Goal: Navigation & Orientation: Find specific page/section

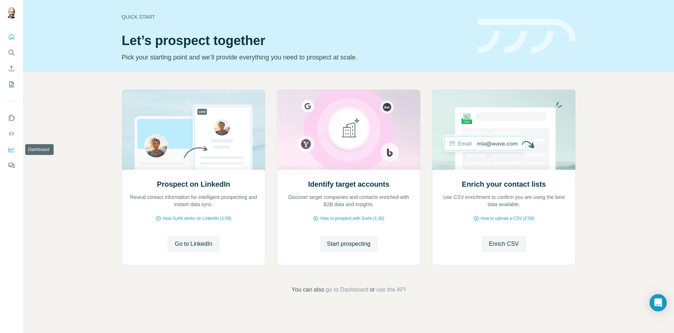
click at [14, 149] on icon "Dashboard" at bounding box center [11, 149] width 7 height 7
click at [16, 37] on button "Quick start" at bounding box center [12, 36] width 12 height 13
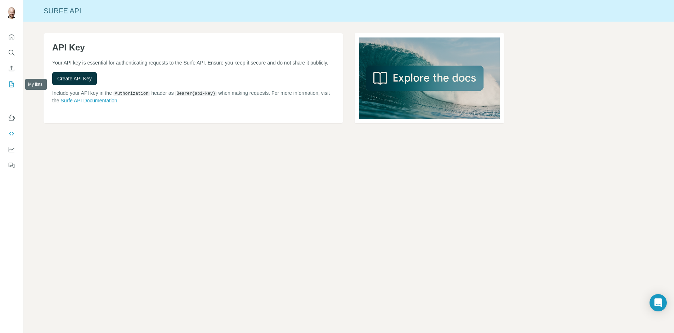
click at [10, 82] on icon "My lists" at bounding box center [11, 84] width 5 height 6
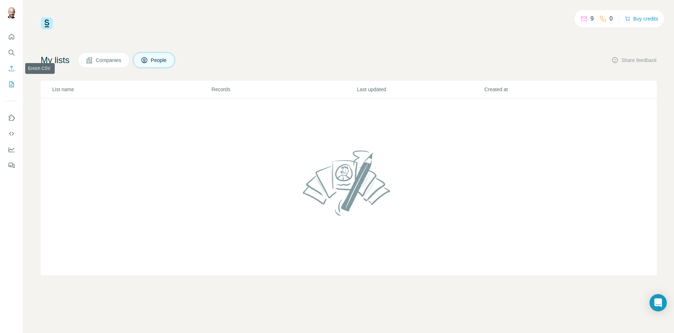
click at [14, 65] on icon "Enrich CSV" at bounding box center [11, 68] width 7 height 7
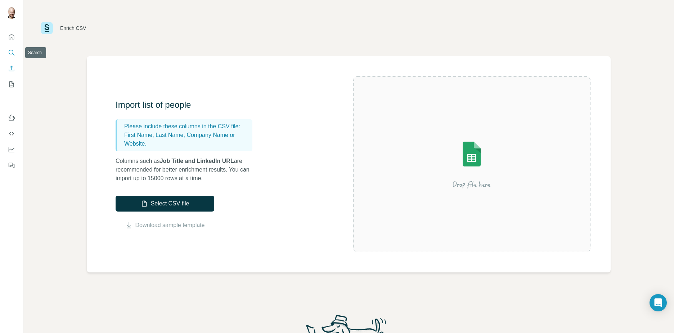
click at [16, 48] on button "Search" at bounding box center [12, 52] width 12 height 13
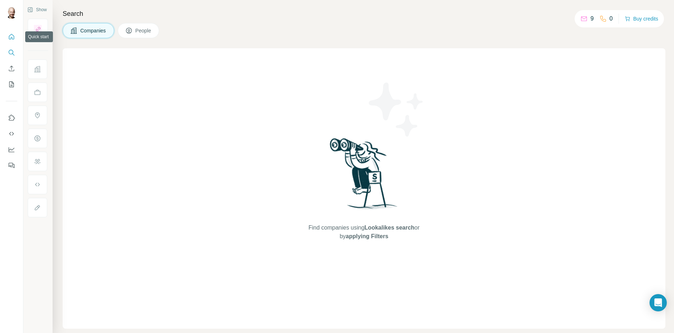
click at [15, 39] on icon "Quick start" at bounding box center [11, 36] width 7 height 7
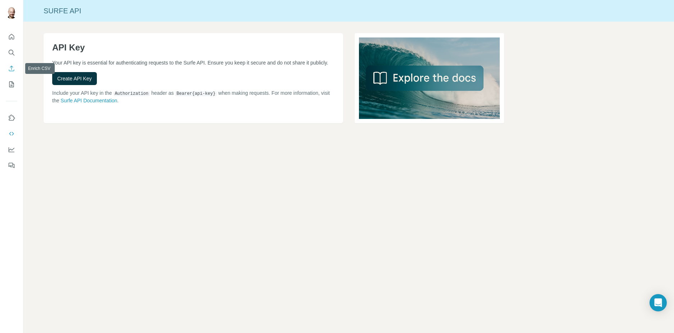
click at [15, 69] on icon "Enrich CSV" at bounding box center [11, 68] width 7 height 7
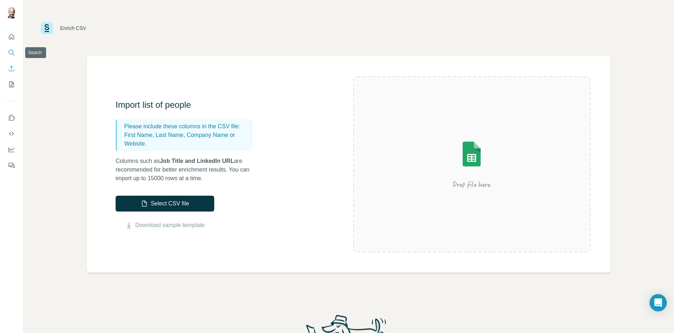
click at [16, 53] on button "Search" at bounding box center [12, 52] width 12 height 13
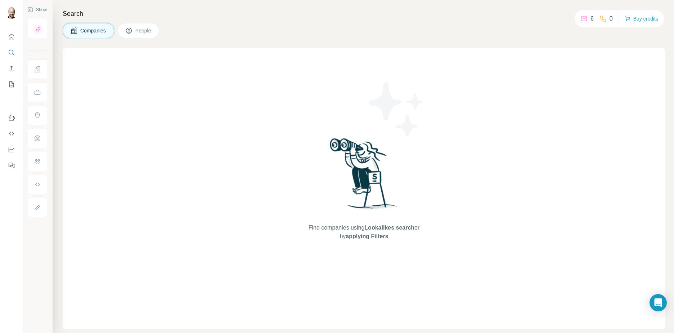
click at [17, 37] on div at bounding box center [11, 99] width 23 height 146
click at [12, 119] on icon "Use Surfe on LinkedIn" at bounding box center [11, 117] width 7 height 7
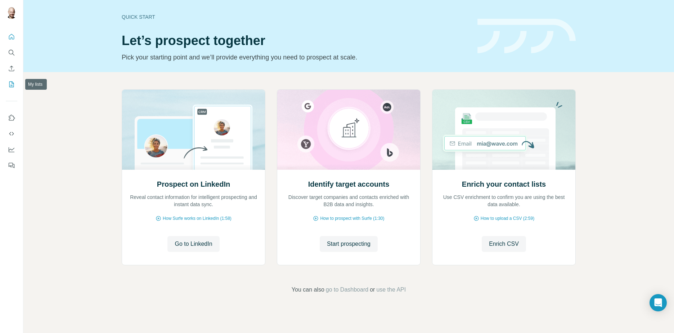
click at [15, 84] on button "My lists" at bounding box center [12, 84] width 12 height 13
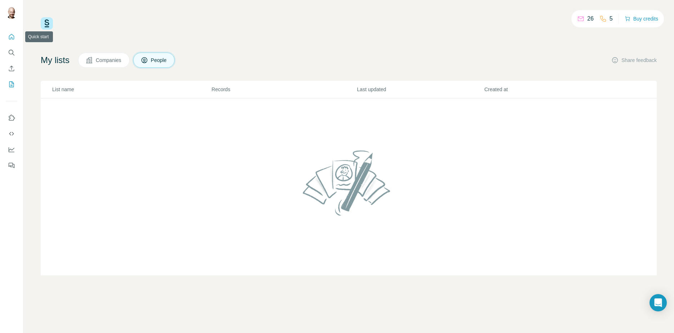
click at [12, 38] on icon "Quick start" at bounding box center [11, 36] width 5 height 5
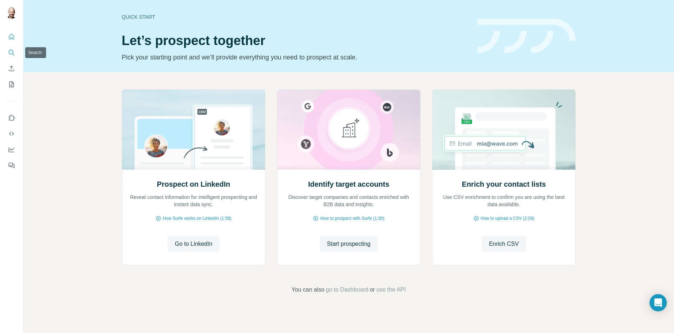
click at [9, 50] on icon "Search" at bounding box center [11, 52] width 7 height 7
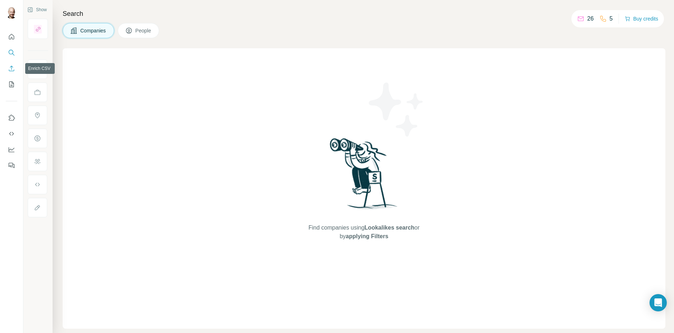
click at [15, 73] on button "Enrich CSV" at bounding box center [12, 68] width 12 height 13
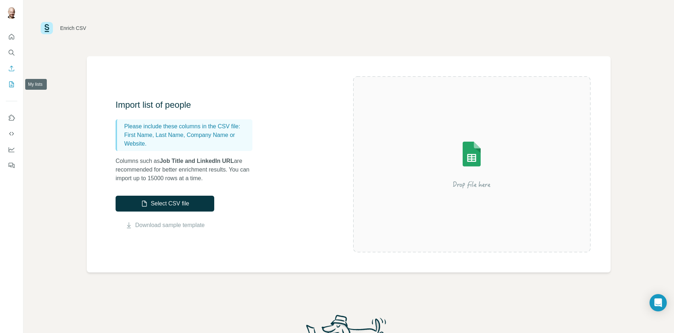
click at [14, 89] on button "My lists" at bounding box center [12, 84] width 12 height 13
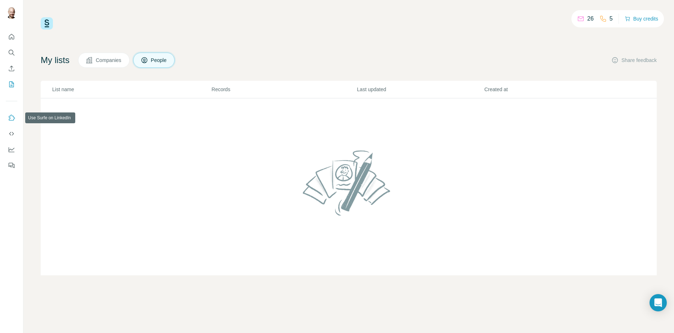
click at [11, 116] on icon "Use Surfe on LinkedIn" at bounding box center [11, 117] width 7 height 7
click at [638, 22] on button "Buy credits" at bounding box center [641, 19] width 33 height 10
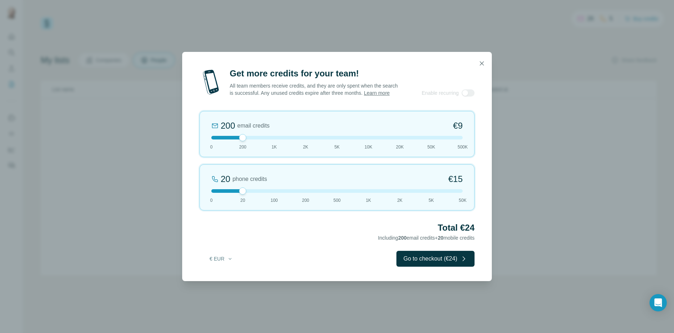
click at [474, 59] on div at bounding box center [337, 63] width 310 height 23
click at [483, 60] on icon "button" at bounding box center [481, 63] width 7 height 7
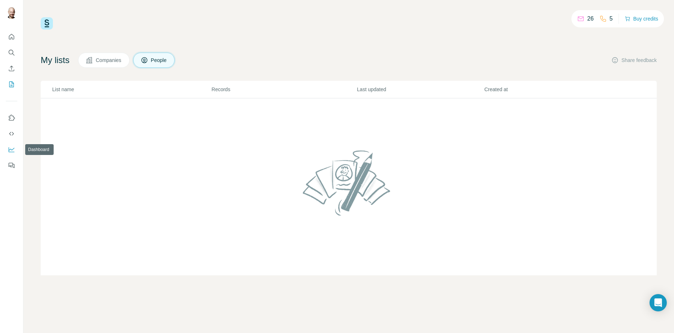
click at [14, 149] on icon "Dashboard" at bounding box center [11, 149] width 7 height 7
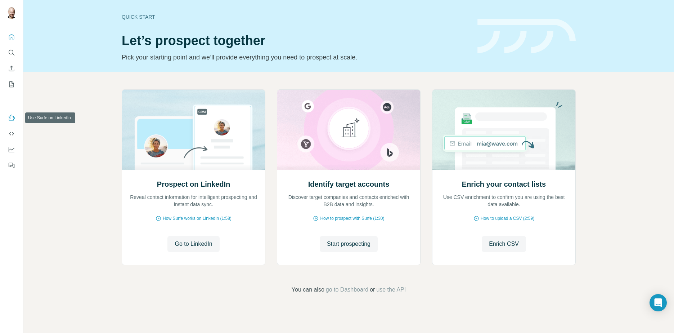
click at [12, 113] on button "Use Surfe on LinkedIn" at bounding box center [12, 117] width 12 height 13
click at [196, 236] on button "Go to LinkedIn" at bounding box center [193, 244] width 52 height 16
